Goal: Find specific page/section: Find specific page/section

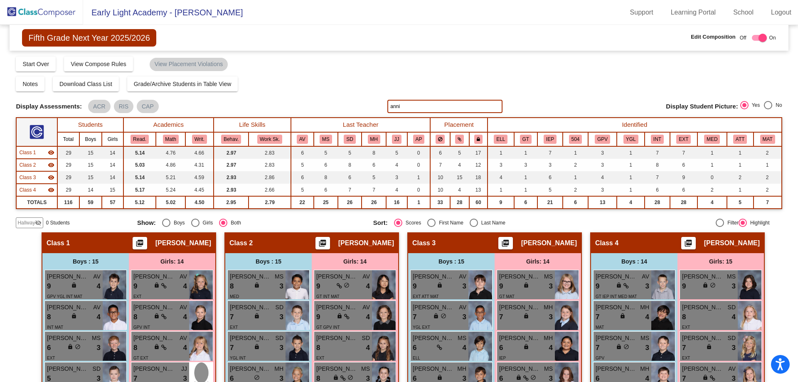
click at [51, 11] on img at bounding box center [41, 12] width 83 height 25
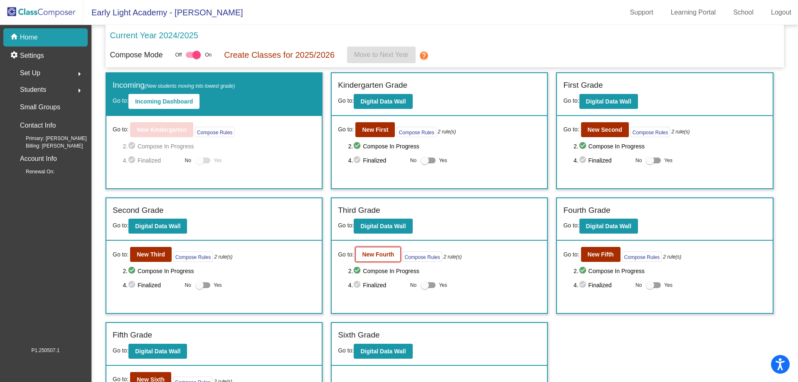
click at [377, 255] on b "New Fourth" at bounding box center [378, 254] width 32 height 7
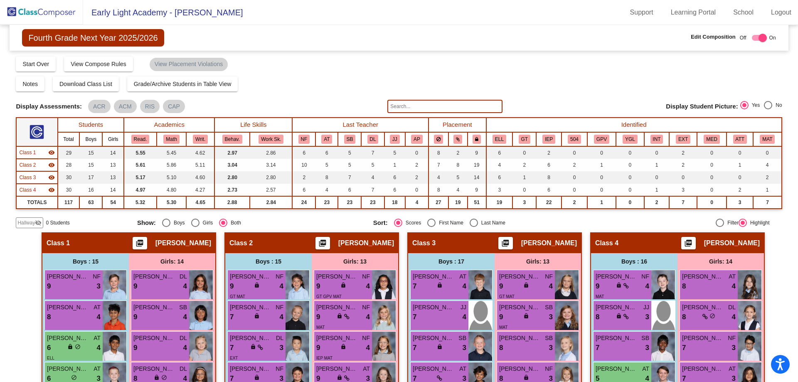
click at [410, 111] on input "text" at bounding box center [444, 106] width 115 height 13
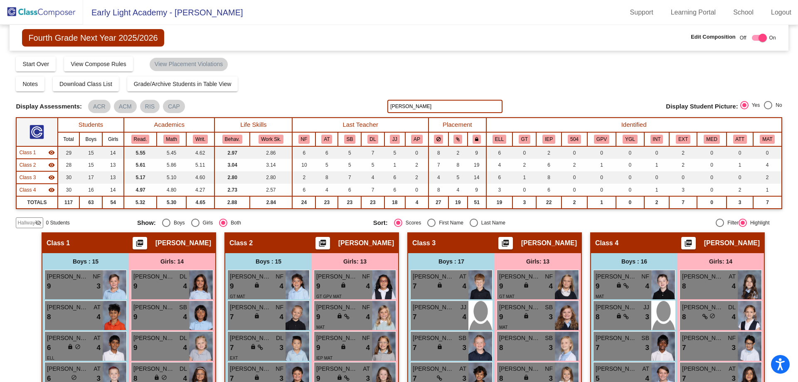
type input "[PERSON_NAME]"
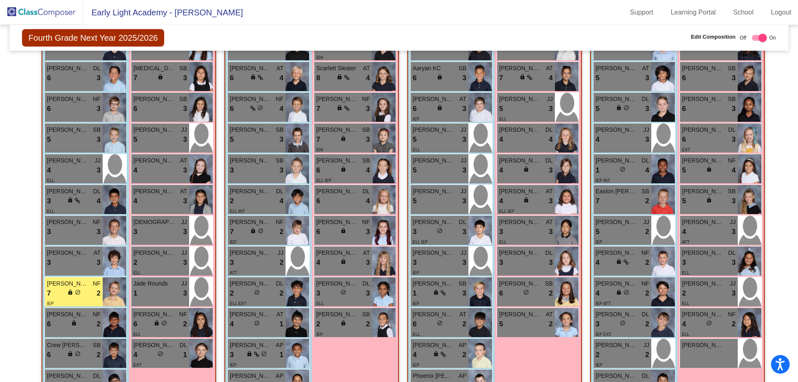
scroll to position [333, 0]
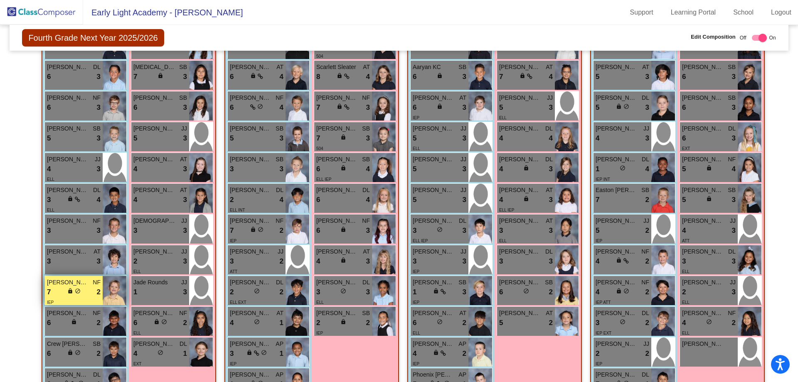
click at [81, 283] on span "[PERSON_NAME]" at bounding box center [68, 282] width 42 height 9
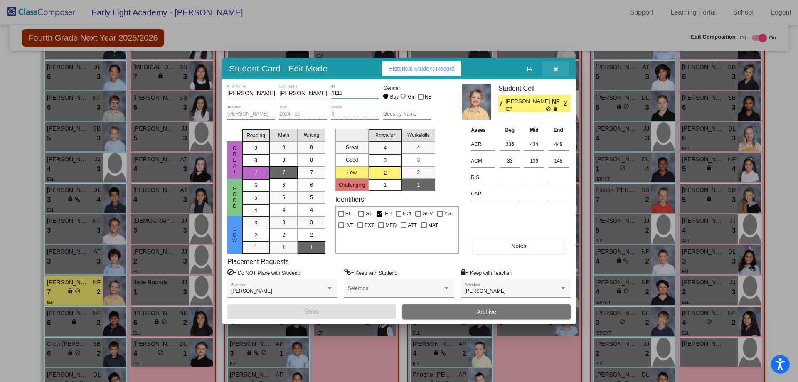
click at [552, 69] on button "button" at bounding box center [556, 68] width 27 height 15
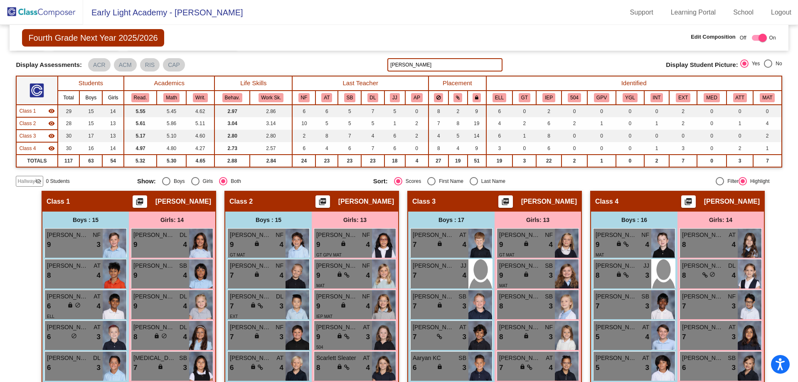
scroll to position [0, 0]
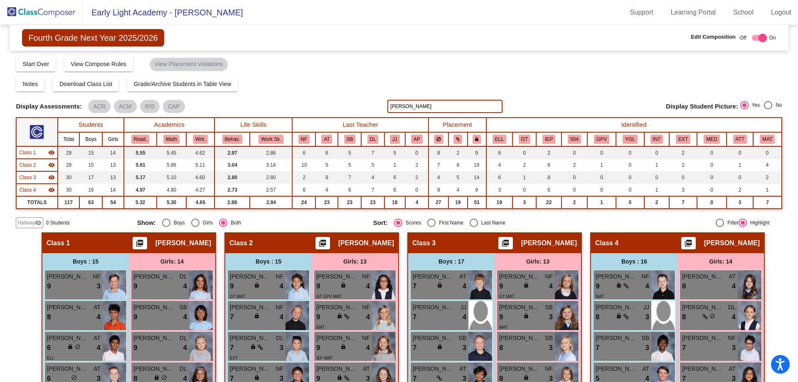
drag, startPoint x: 437, startPoint y: 105, endPoint x: 261, endPoint y: 114, distance: 176.5
click at [261, 114] on div "Display Scores for Years: [DATE] - [DATE] [DATE] - [DATE] Grade/Archive Student…" at bounding box center [399, 142] width 766 height 173
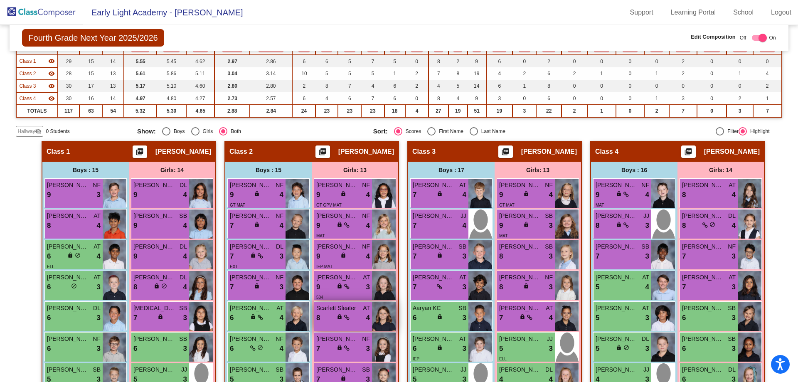
scroll to position [133, 0]
